Goal: Task Accomplishment & Management: Manage account settings

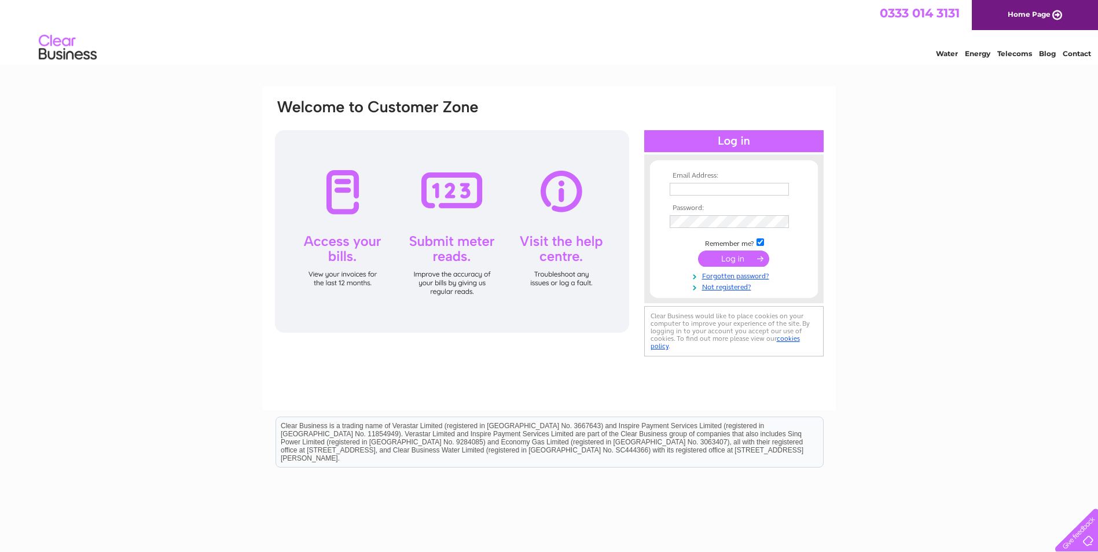
type input "stay@glentower.com"
click at [735, 254] on input "submit" at bounding box center [733, 259] width 71 height 16
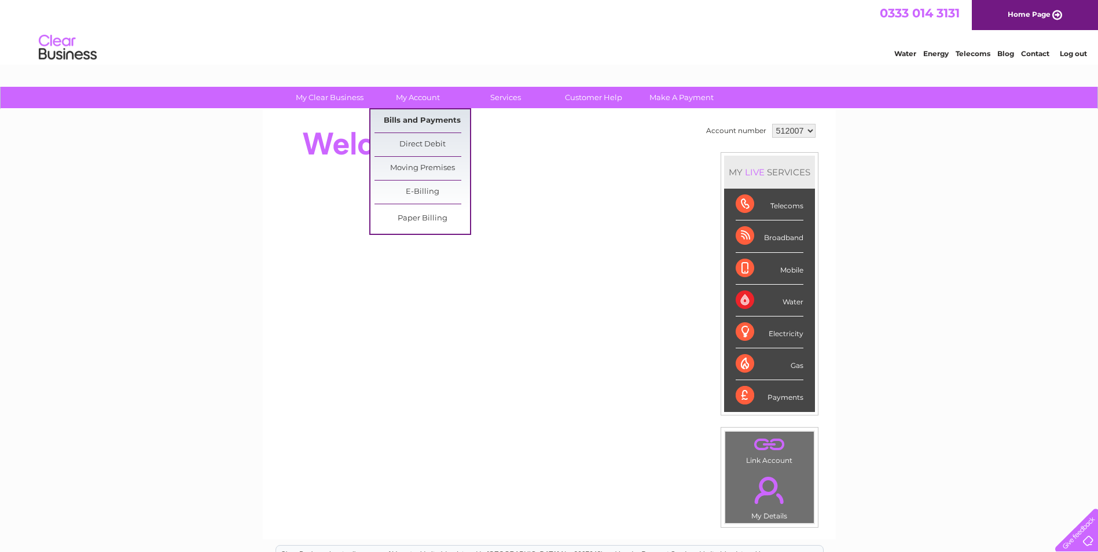
click at [417, 112] on link "Bills and Payments" at bounding box center [422, 120] width 96 height 23
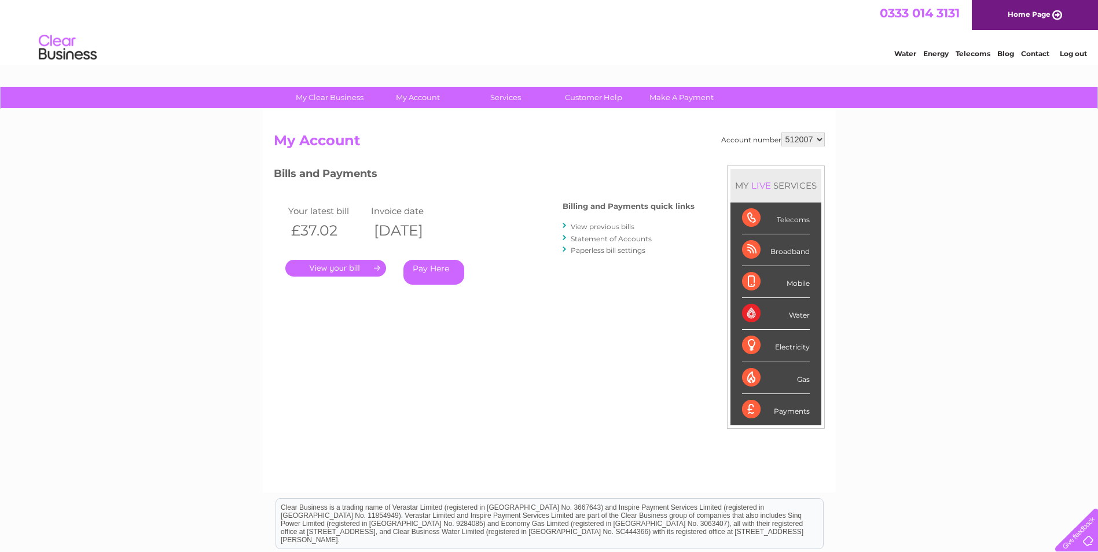
click at [799, 134] on select "512007 905423" at bounding box center [802, 140] width 43 height 14
select select "905423"
click at [781, 133] on select "512007 905423" at bounding box center [802, 140] width 43 height 14
click at [346, 266] on link "." at bounding box center [335, 268] width 101 height 17
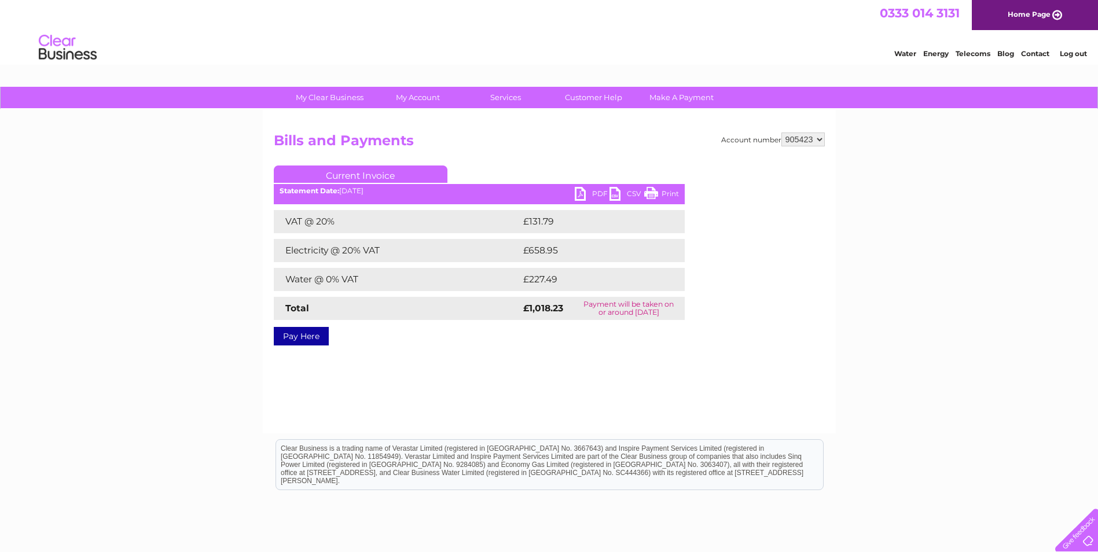
click at [582, 193] on link "PDF" at bounding box center [592, 195] width 35 height 17
